Goal: Task Accomplishment & Management: Use online tool/utility

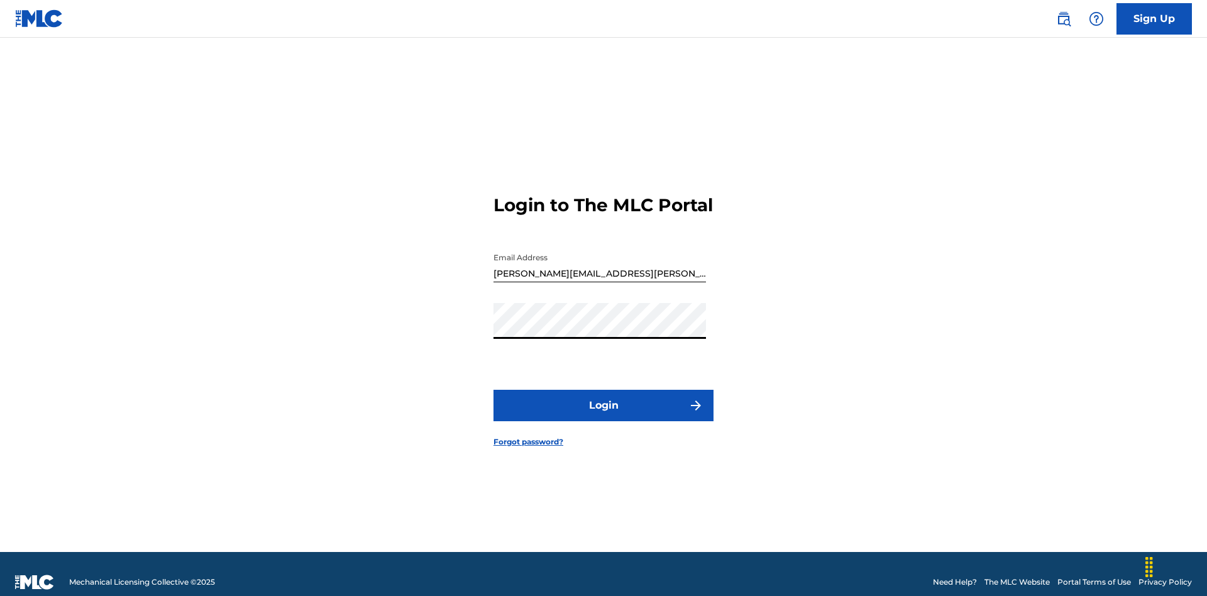
scroll to position [16, 0]
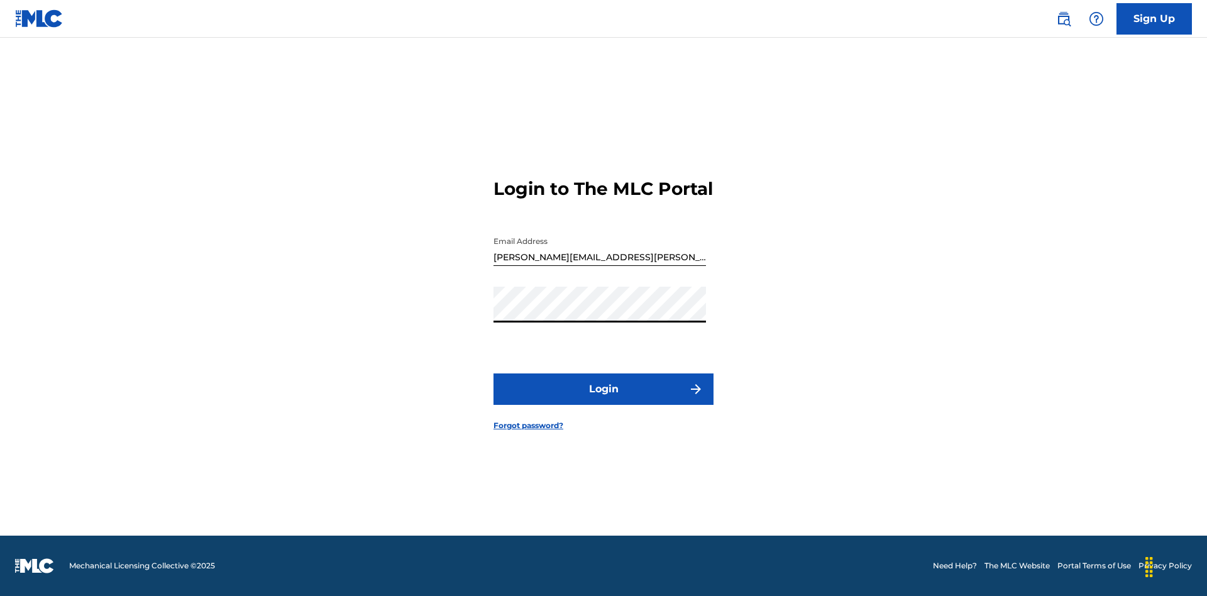
click at [604, 400] on button "Login" at bounding box center [604, 389] width 220 height 31
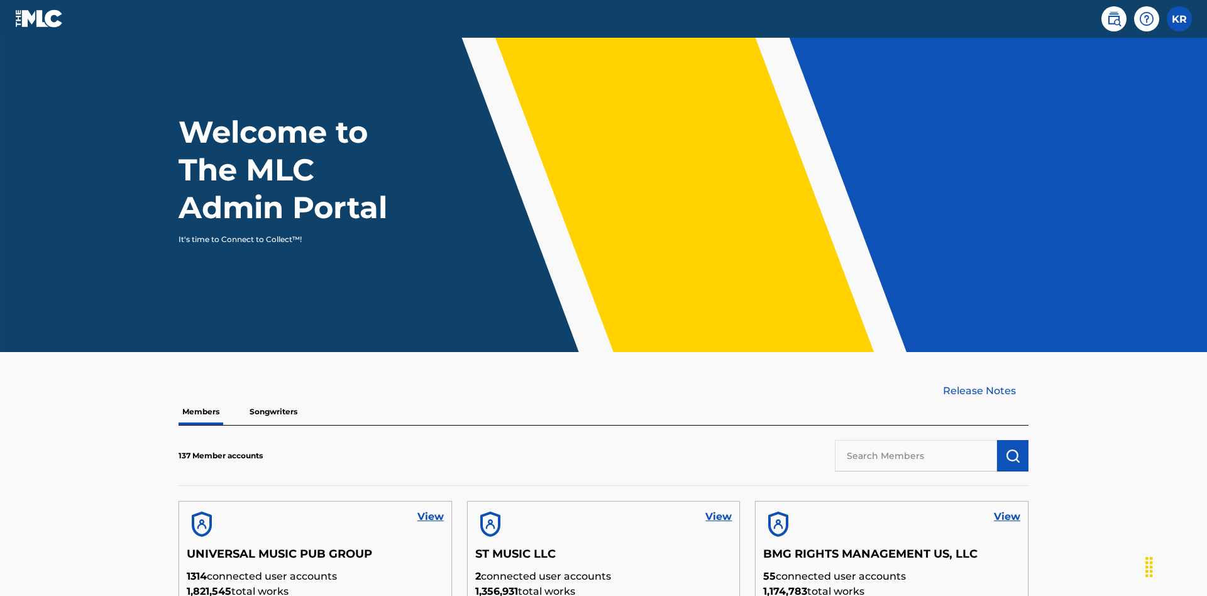
click at [916, 440] on input "text" at bounding box center [916, 455] width 162 height 31
click at [1013, 448] on img "submit" at bounding box center [1013, 455] width 15 height 15
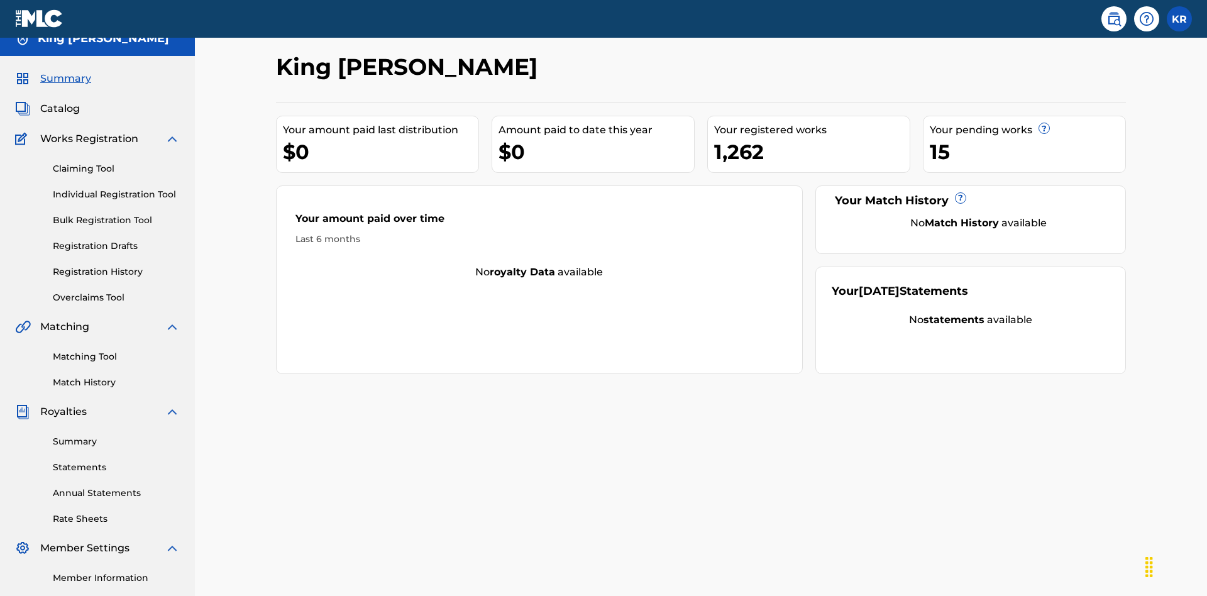
click at [116, 214] on link "Bulk Registration Tool" at bounding box center [116, 220] width 127 height 13
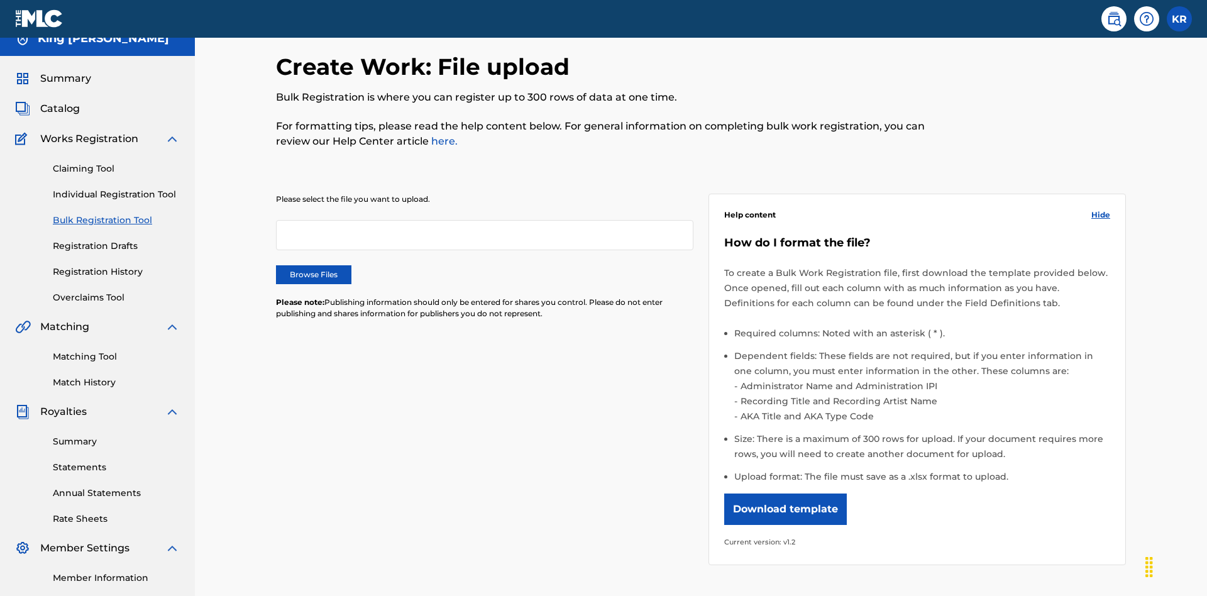
scroll to position [0, 276]
